Goal: Task Accomplishment & Management: Use online tool/utility

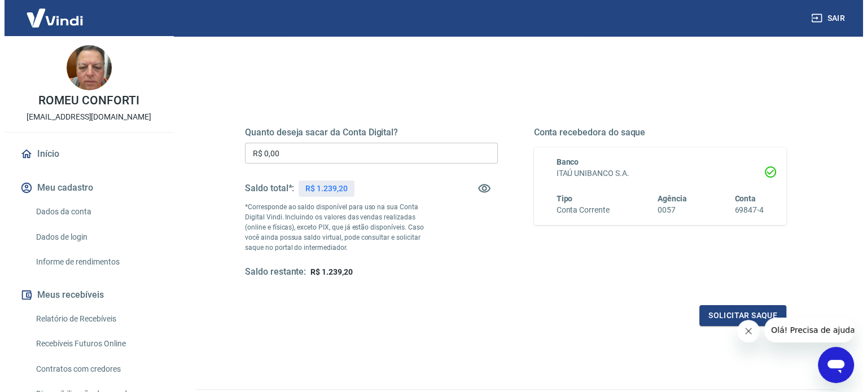
scroll to position [113, 0]
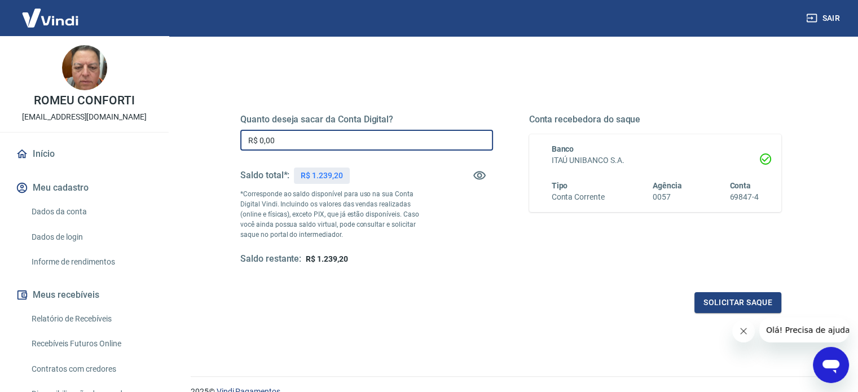
click at [322, 142] on input "R$ 0,00" at bounding box center [366, 140] width 253 height 21
type input "R$ 1.239,20"
click at [737, 304] on button "Solicitar saque" at bounding box center [738, 302] width 87 height 21
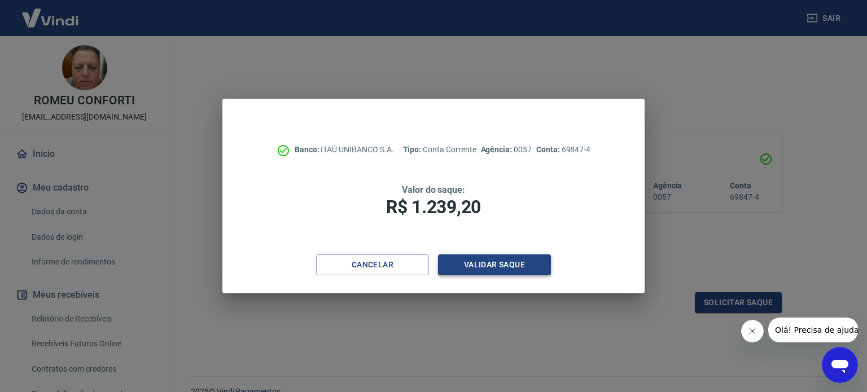
click at [507, 260] on button "Validar saque" at bounding box center [494, 265] width 113 height 21
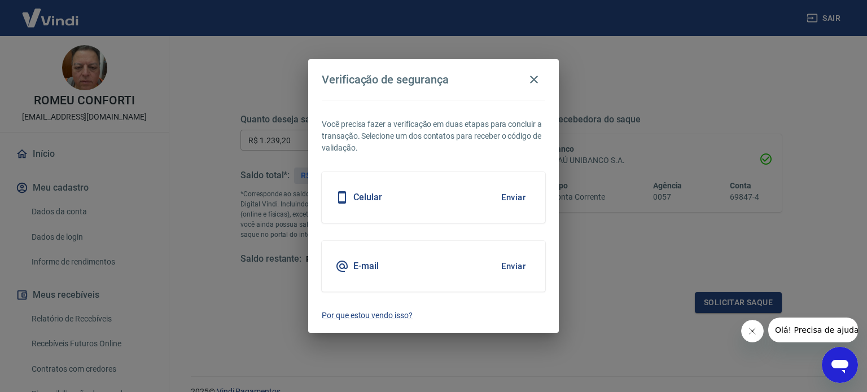
click at [401, 264] on div "E-mail Enviar" at bounding box center [433, 266] width 223 height 51
click at [515, 268] on button "Enviar" at bounding box center [513, 267] width 37 height 24
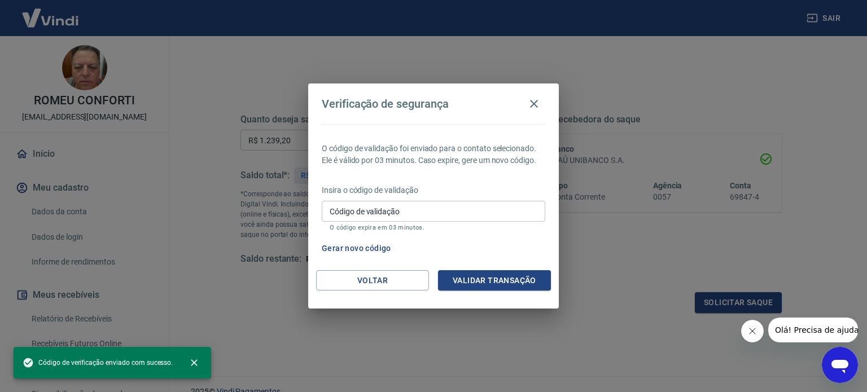
click at [413, 213] on input "Código de validação" at bounding box center [433, 211] width 223 height 21
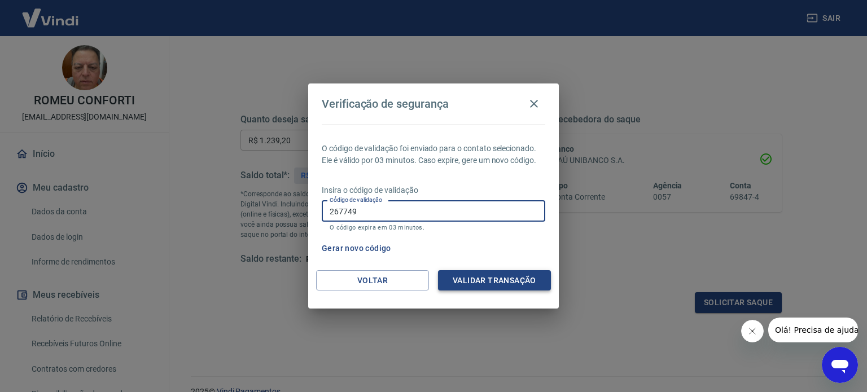
type input "267749"
click at [517, 280] on button "Validar transação" at bounding box center [494, 280] width 113 height 21
